Goal: Use online tool/utility: Use online tool/utility

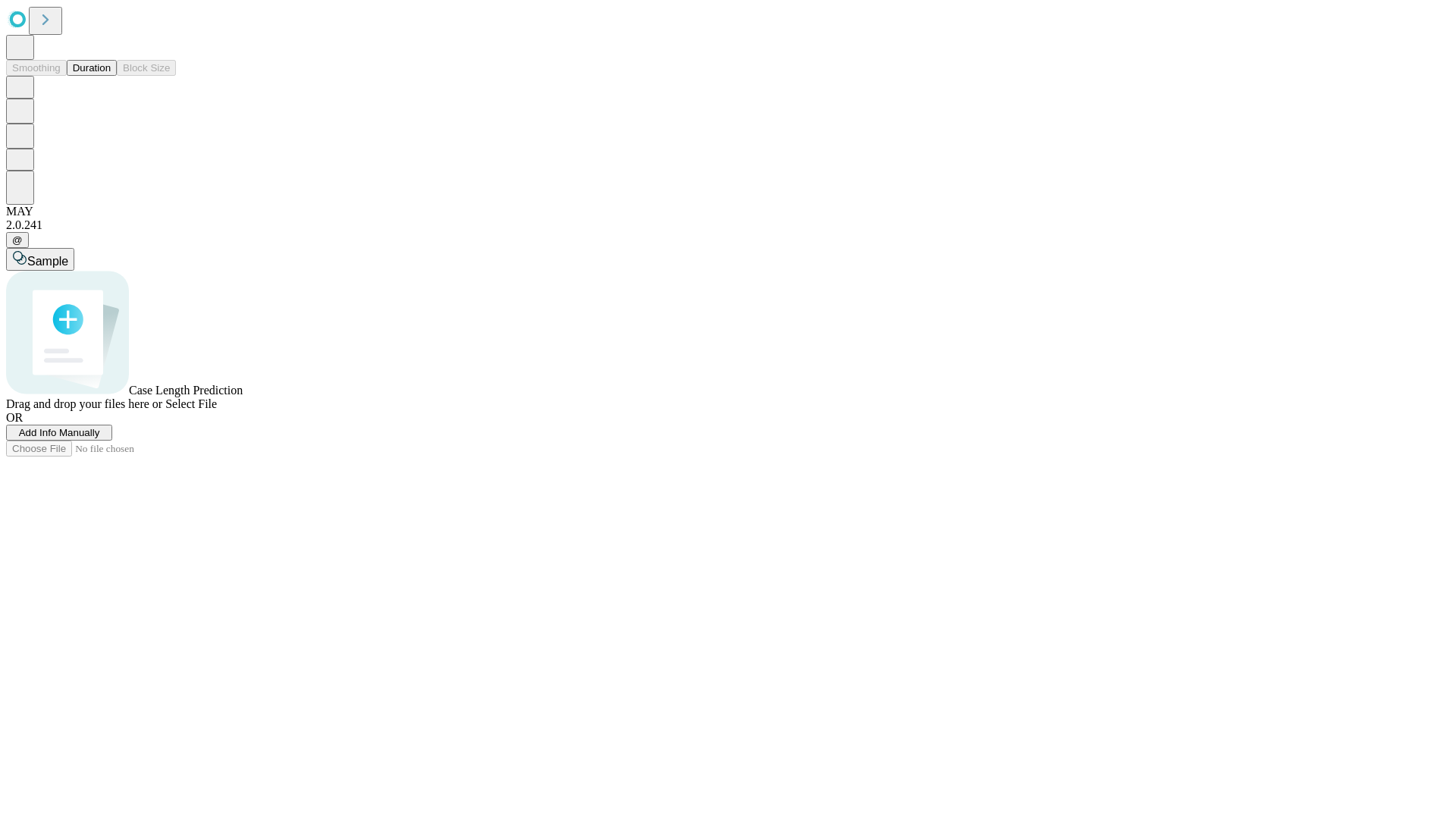
click at [111, 76] on button "Duration" at bounding box center [92, 68] width 51 height 16
click at [68, 255] on span "Sample" at bounding box center [48, 260] width 41 height 13
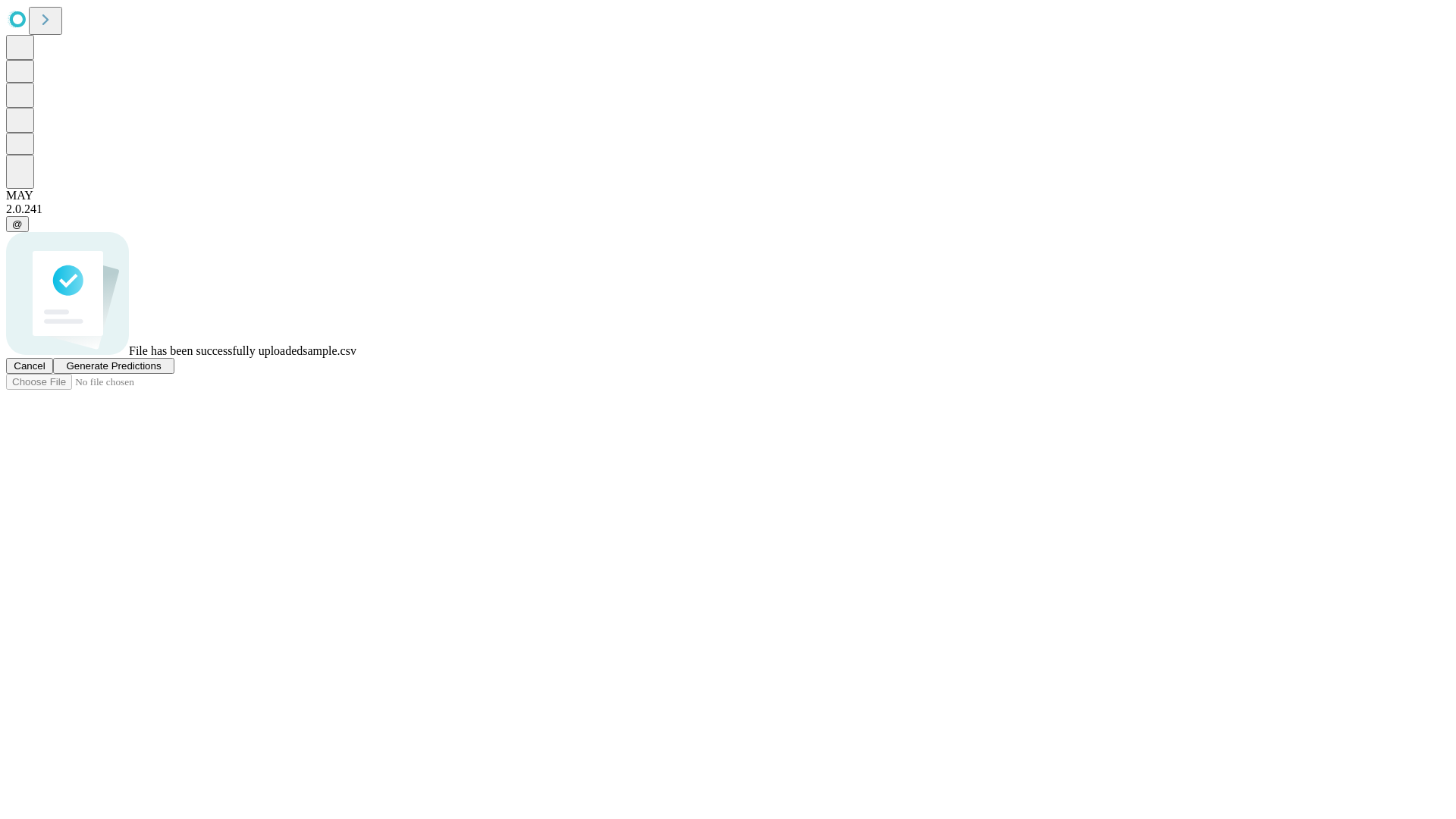
click at [160, 371] on span "Generate Predictions" at bounding box center [114, 366] width 95 height 12
